Goal: Information Seeking & Learning: Learn about a topic

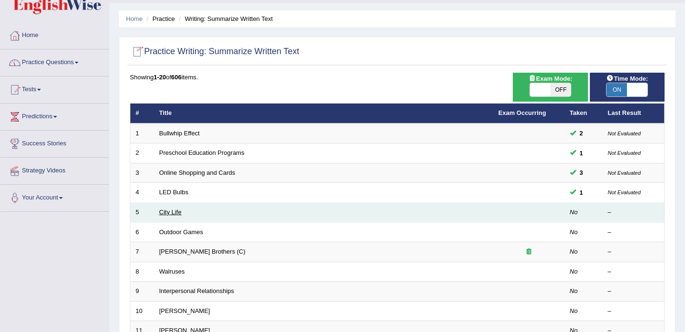
click at [171, 211] on link "City Life" at bounding box center [170, 212] width 22 height 7
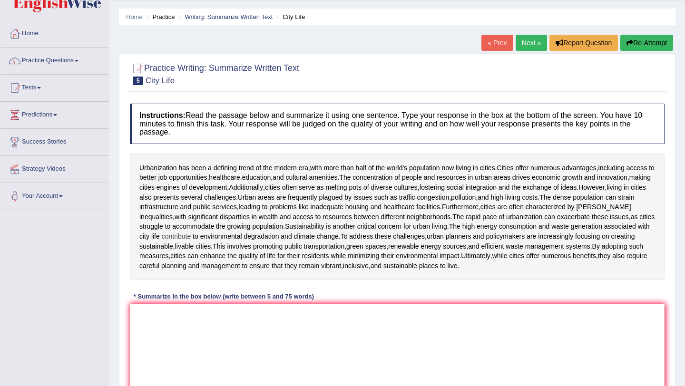
scroll to position [33, 0]
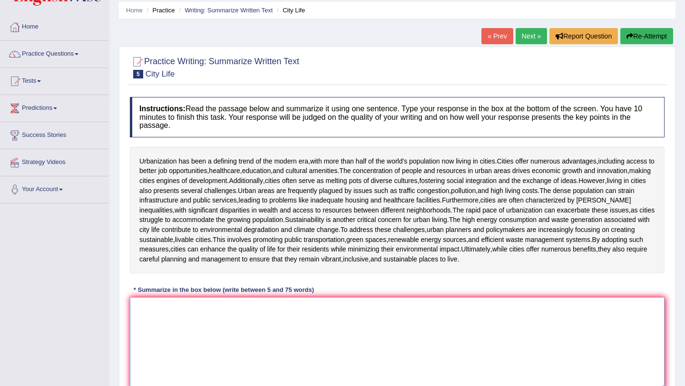
click at [215, 329] on textarea at bounding box center [397, 343] width 535 height 92
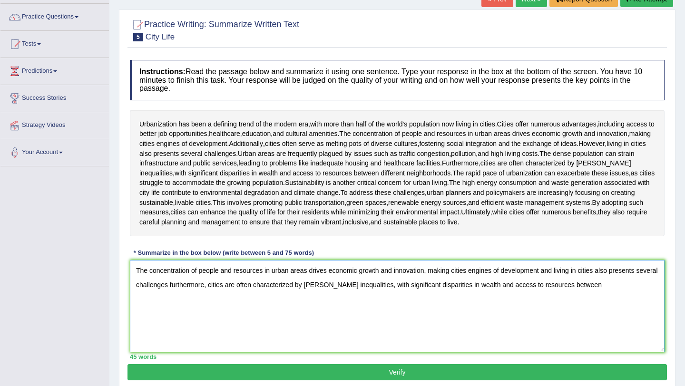
scroll to position [72, 0]
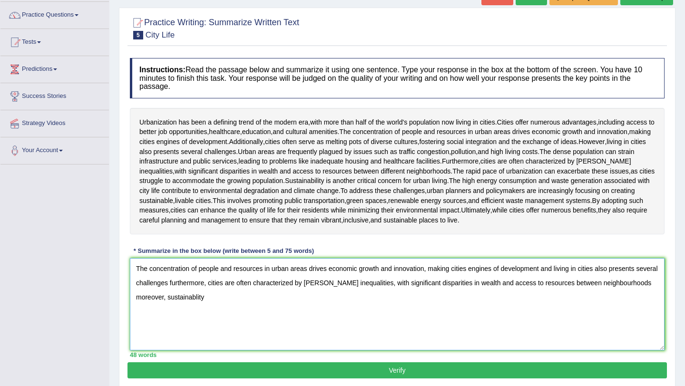
click at [195, 300] on textarea "The concentration of people and resources in urban areas drives economic growth…" at bounding box center [397, 304] width 535 height 92
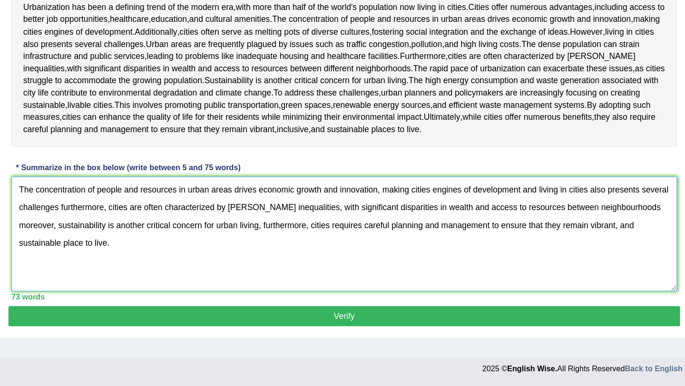
scroll to position [113, 0]
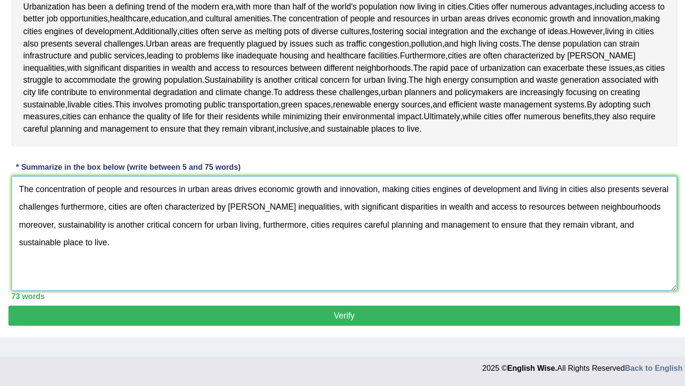
type textarea "The concentration of people and resources in urban areas drives economic growth…"
click at [341, 326] on button "Verify" at bounding box center [396, 330] width 539 height 16
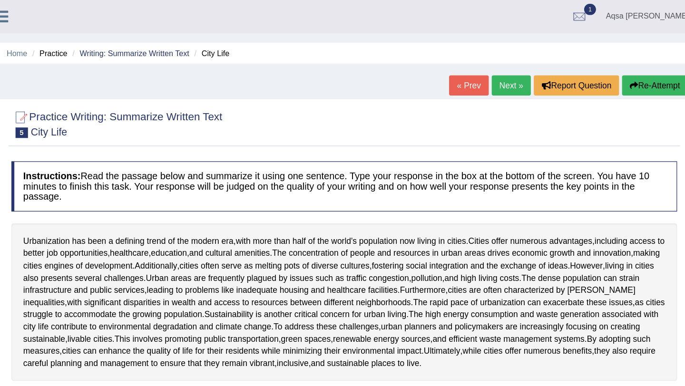
scroll to position [0, 0]
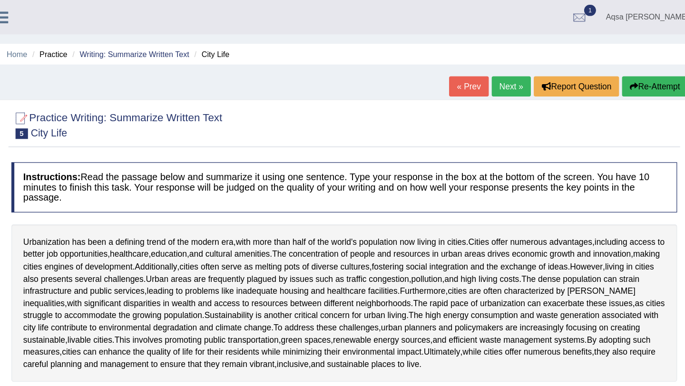
click at [532, 68] on link "Next »" at bounding box center [531, 69] width 31 height 16
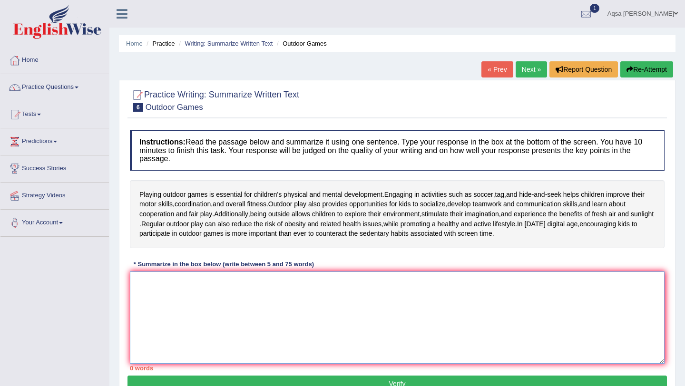
click at [253, 311] on textarea at bounding box center [397, 318] width 535 height 92
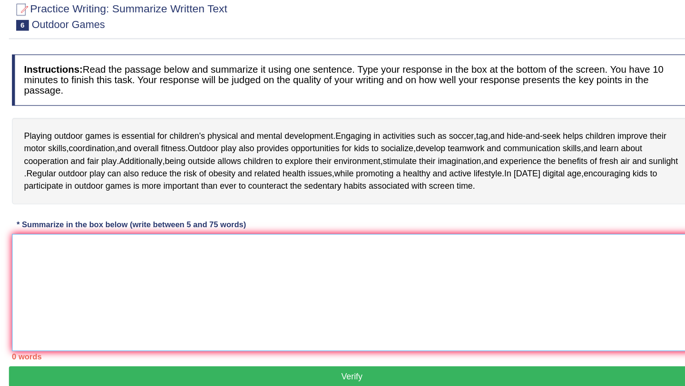
scroll to position [6, 0]
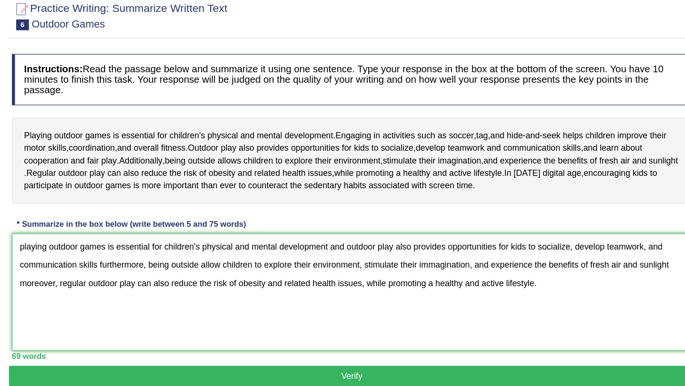
type textarea "playing outdoor games is essential for children's physical and mental developme…"
click at [414, 375] on button "Verify" at bounding box center [396, 378] width 539 height 16
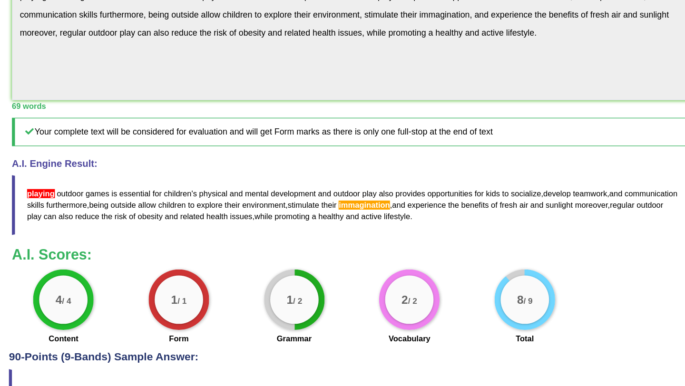
scroll to position [195, 0]
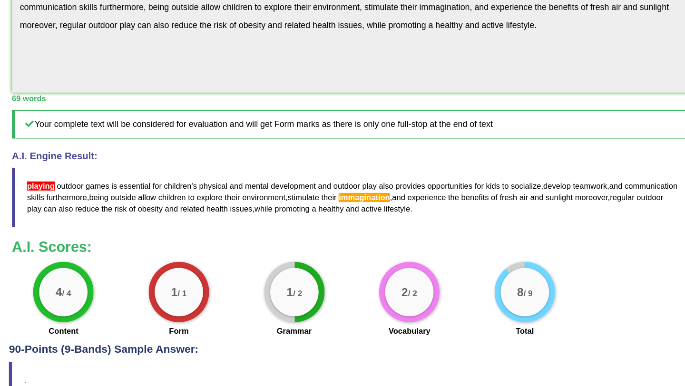
drag, startPoint x: 141, startPoint y: 229, endPoint x: 247, endPoint y: 236, distance: 106.3
click at [247, 237] on blockquote "playing outdoor games is essential for children ' s physical and mental develop…" at bounding box center [397, 237] width 535 height 47
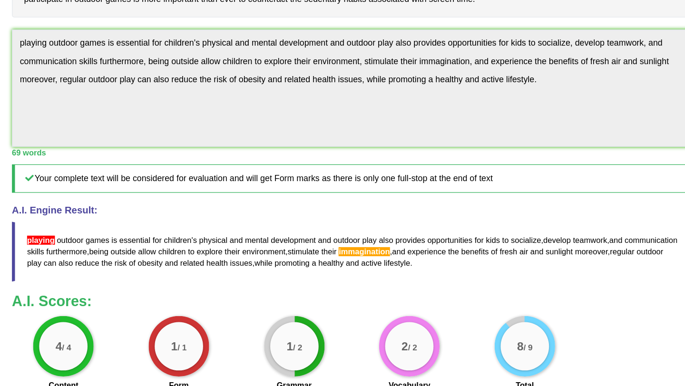
drag, startPoint x: 140, startPoint y: 225, endPoint x: 200, endPoint y: 225, distance: 60.4
click at [200, 226] on blockquote "playing outdoor games is essential for children ' s physical and mental develop…" at bounding box center [397, 237] width 535 height 47
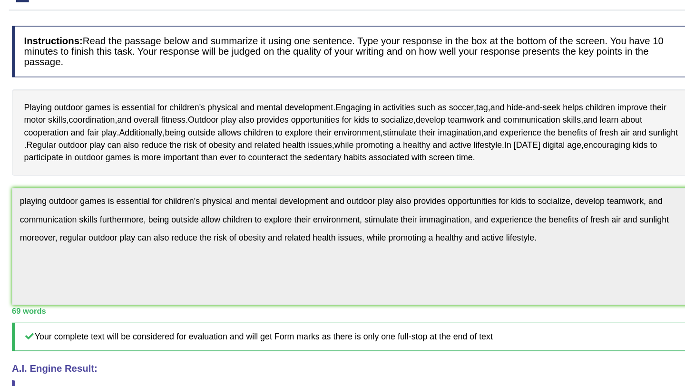
scroll to position [0, 0]
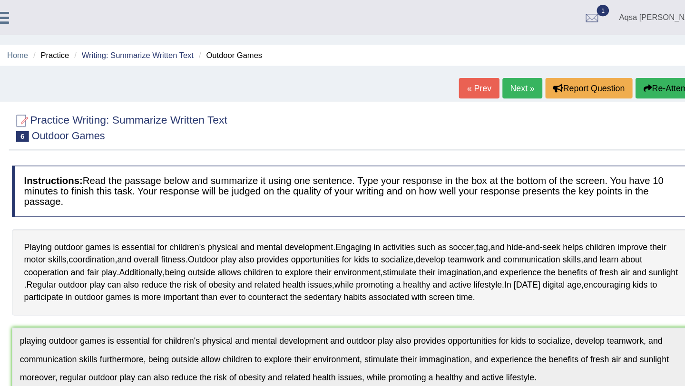
click at [635, 71] on button "Re-Attempt" at bounding box center [646, 69] width 53 height 16
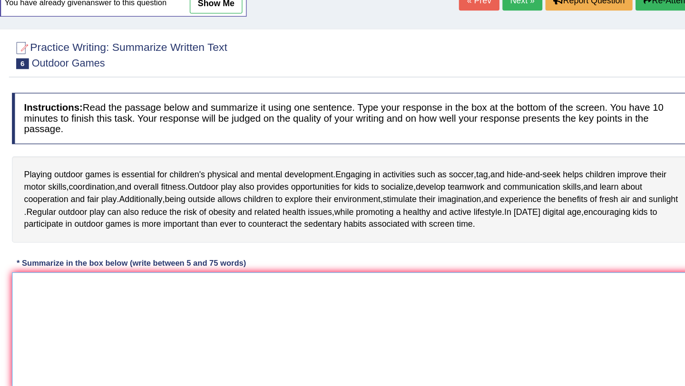
click at [376, 307] on textarea at bounding box center [397, 329] width 535 height 92
paste textarea "playing outdoor games is essential for children's physical and mental developme…"
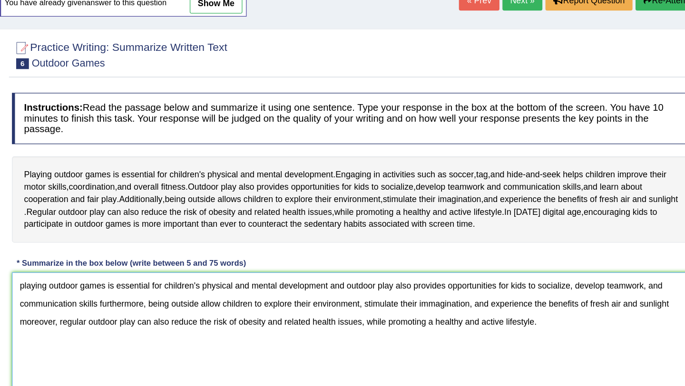
click at [142, 293] on textarea "playing outdoor games is essential for children's physical and mental developme…" at bounding box center [397, 329] width 535 height 92
click at [467, 309] on textarea "Playing outdoor games is essential for children's physical and mental developme…" at bounding box center [397, 329] width 535 height 92
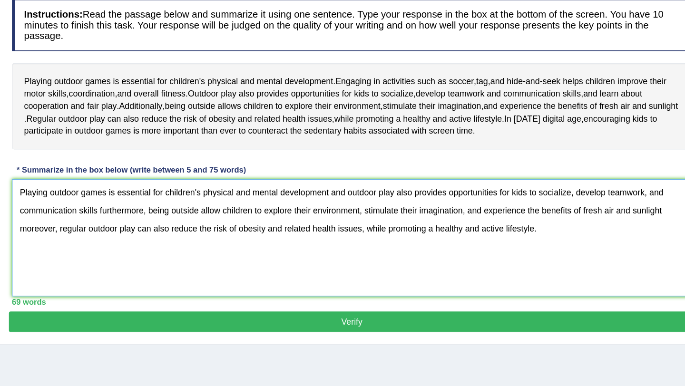
scroll to position [113, 0]
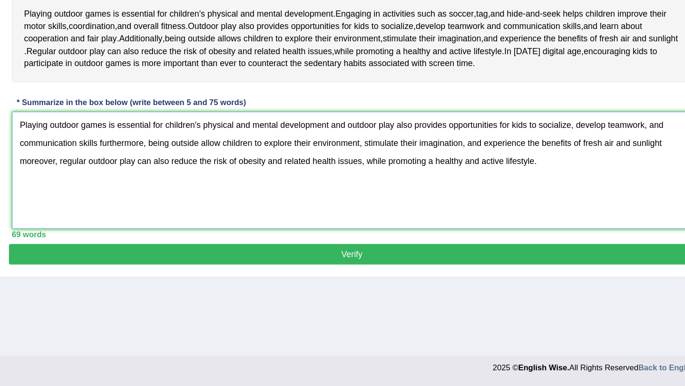
type textarea "Playing outdoor games is essential for children's physical and mental developme…"
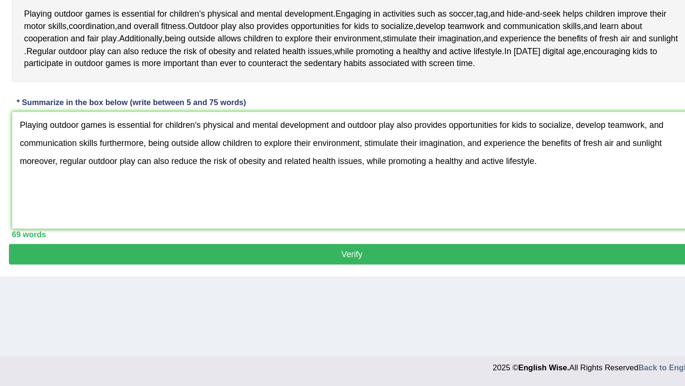
click at [438, 289] on button "Verify" at bounding box center [396, 282] width 539 height 16
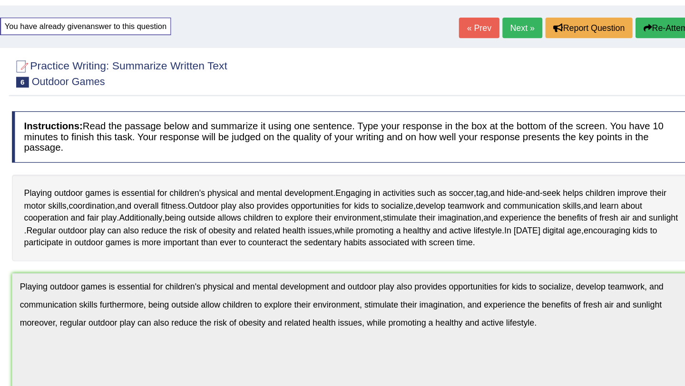
scroll to position [0, 0]
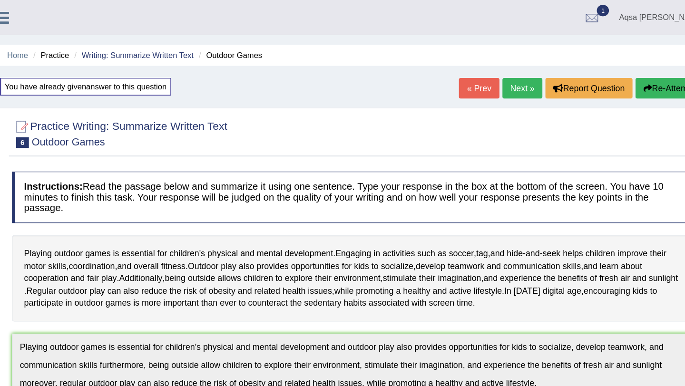
click at [531, 70] on link "Next »" at bounding box center [531, 69] width 31 height 16
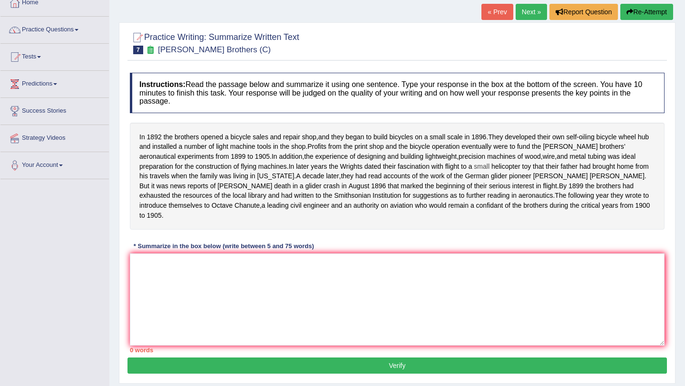
scroll to position [59, 0]
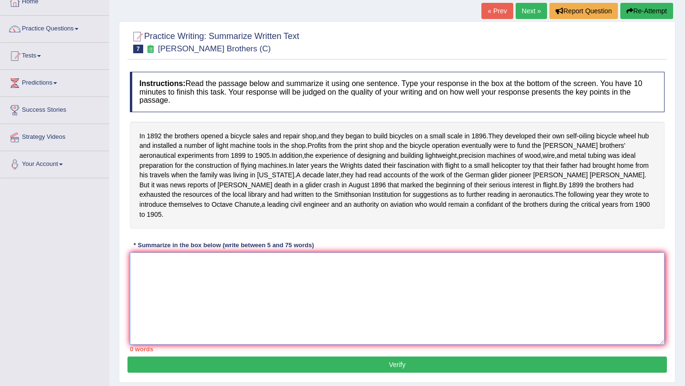
click at [446, 293] on textarea at bounding box center [397, 299] width 535 height 92
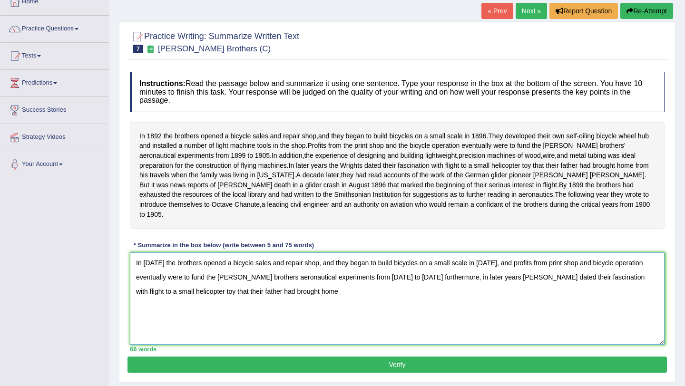
drag, startPoint x: 438, startPoint y: 290, endPoint x: 440, endPoint y: 299, distance: 9.3
click at [442, 302] on textarea "In [DATE] the brothers opened a bicycle sales and repair shop, and they began t…" at bounding box center [397, 299] width 535 height 92
drag, startPoint x: 439, startPoint y: 288, endPoint x: 450, endPoint y: 299, distance: 15.5
click at [450, 299] on textarea "In [DATE] the brothers opened a bicycle sales and repair shop, and they began t…" at bounding box center [397, 299] width 535 height 92
click at [190, 305] on textarea "In [DATE] the brothers opened a bicycle sales and repair shop, and they began t…" at bounding box center [397, 299] width 535 height 92
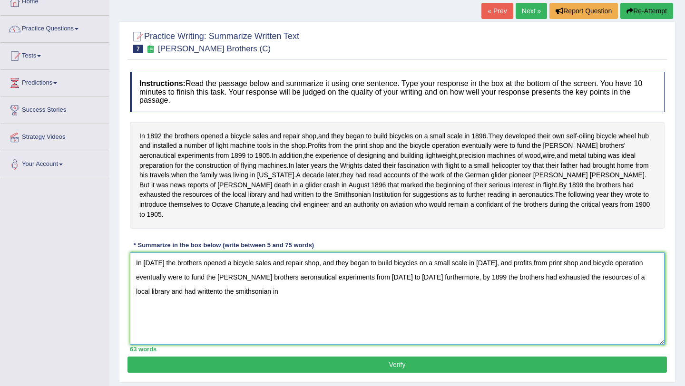
click at [229, 302] on textarea "In [DATE] the brothers opened a bicycle sales and repair shop, and they began t…" at bounding box center [397, 299] width 535 height 92
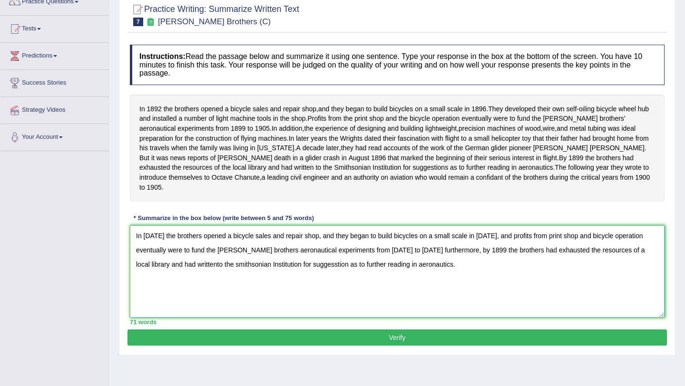
scroll to position [113, 0]
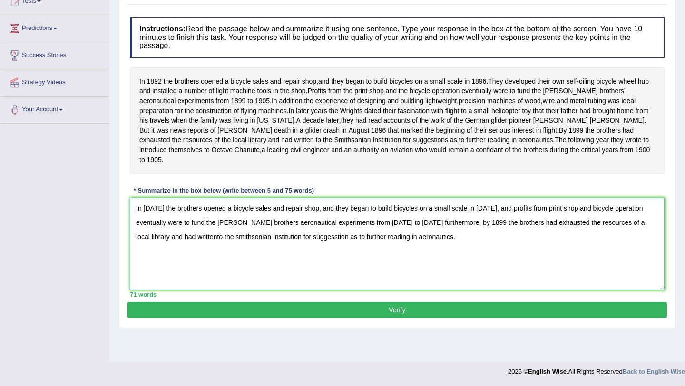
type textarea "In [DATE] the brothers opened a bicycle sales and repair shop, and they began t…"
click at [248, 317] on button "Verify" at bounding box center [396, 310] width 539 height 16
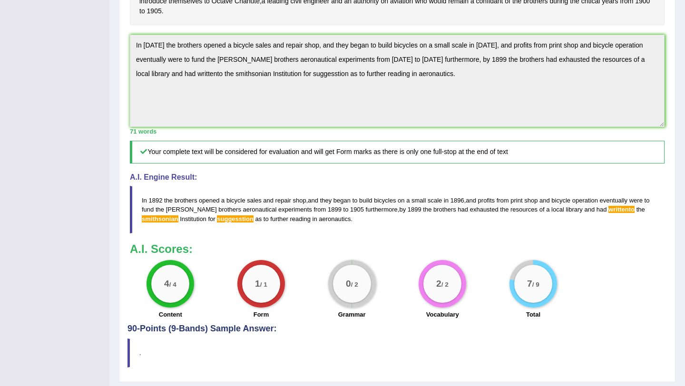
scroll to position [299, 0]
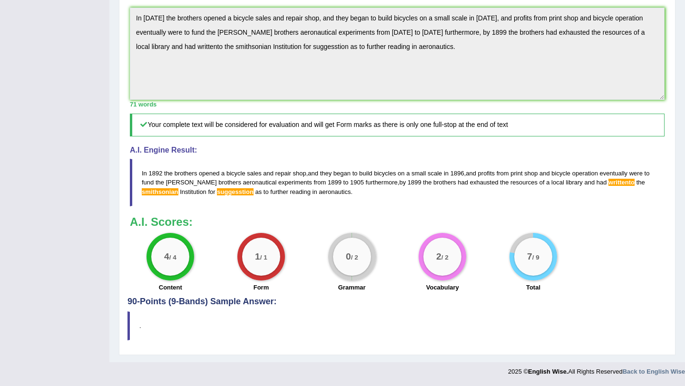
click at [165, 190] on span "smithsonian" at bounding box center [160, 191] width 37 height 7
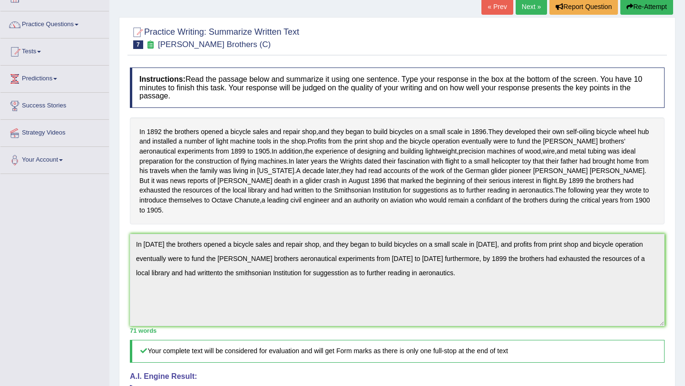
scroll to position [0, 0]
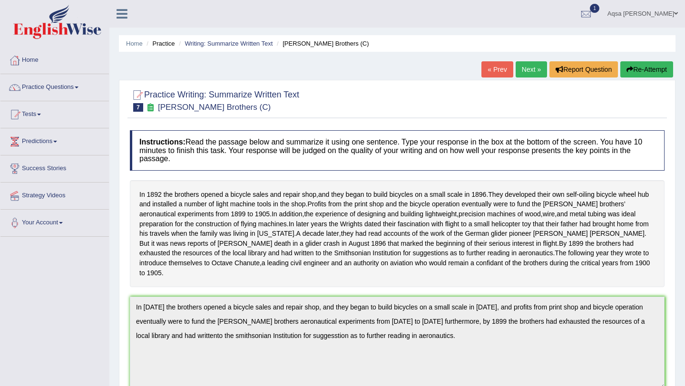
click at [647, 68] on button "Re-Attempt" at bounding box center [646, 69] width 53 height 16
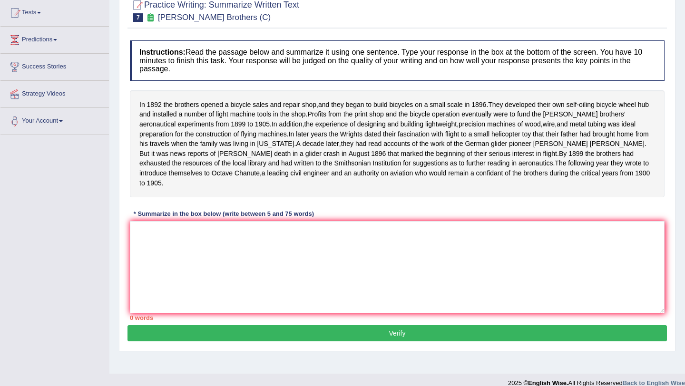
scroll to position [113, 0]
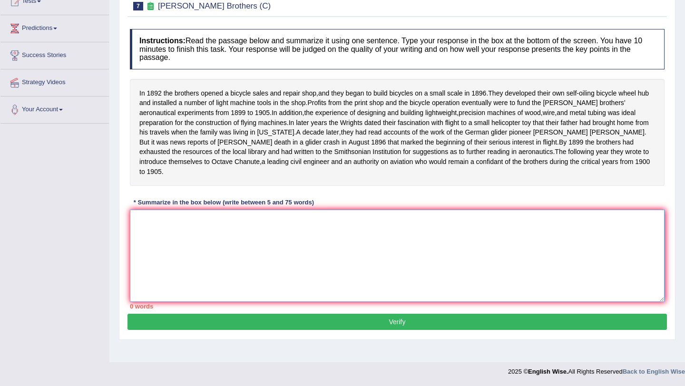
click at [263, 272] on textarea at bounding box center [397, 256] width 535 height 92
paste textarea "In [DATE] the brothers opened a bicycle sales and repair shop, and they began t…"
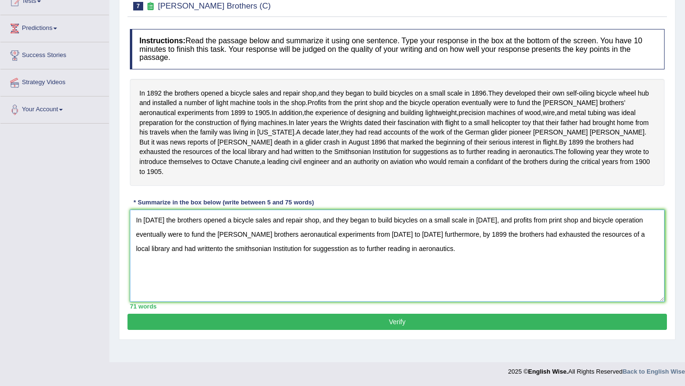
click at [169, 260] on textarea "In [DATE] the brothers opened a bicycle sales and repair shop, and they began t…" at bounding box center [397, 256] width 535 height 92
click at [194, 262] on textarea "In [DATE] the brothers opened a bicycle sales and repair shop, and they began t…" at bounding box center [397, 256] width 535 height 92
click at [292, 262] on textarea "In [DATE] the brothers opened a bicycle sales and repair shop, and they began t…" at bounding box center [397, 256] width 535 height 92
click at [301, 262] on textarea "In [DATE] the brothers opened a bicycle sales and repair shop, and they began t…" at bounding box center [397, 256] width 535 height 92
type textarea "In [DATE] the brothers opened a bicycle sales and repair shop, and they began t…"
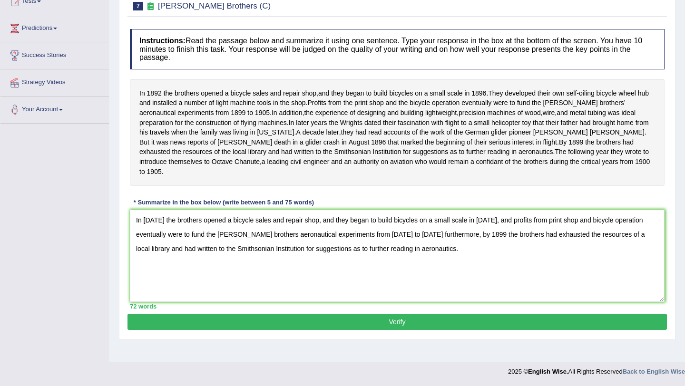
click at [317, 329] on button "Verify" at bounding box center [396, 322] width 539 height 16
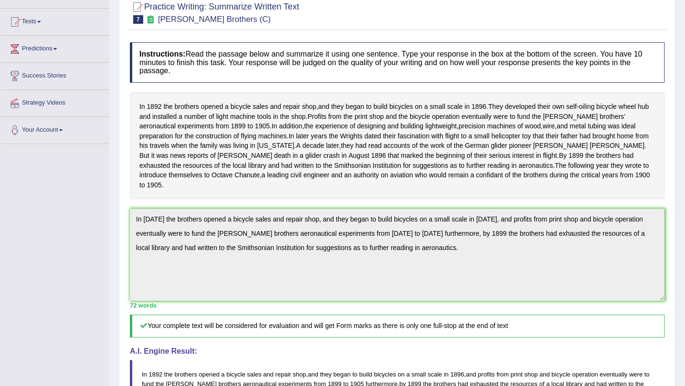
scroll to position [0, 0]
